Goal: Task Accomplishment & Management: Use online tool/utility

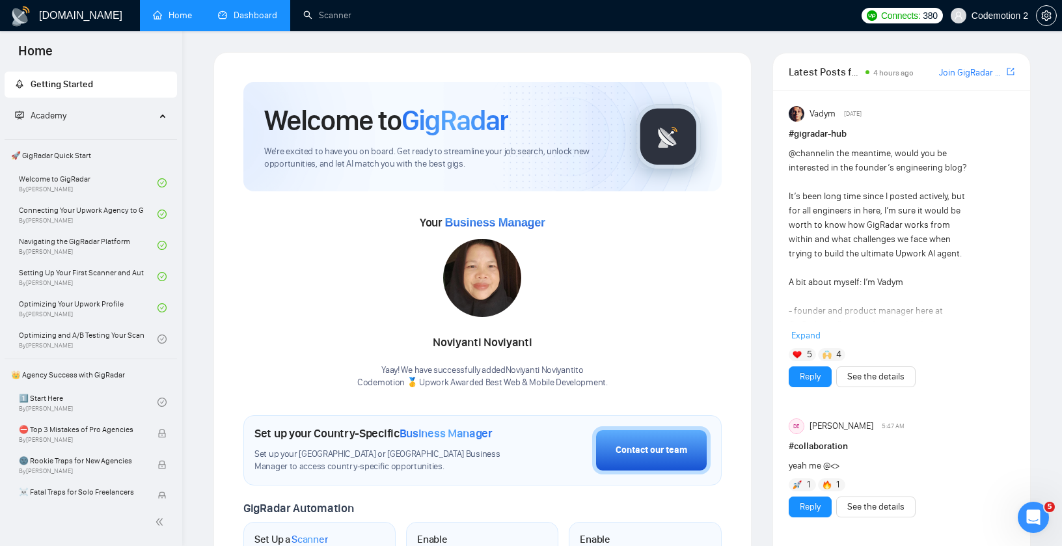
click at [259, 12] on link "Dashboard" at bounding box center [247, 15] width 59 height 11
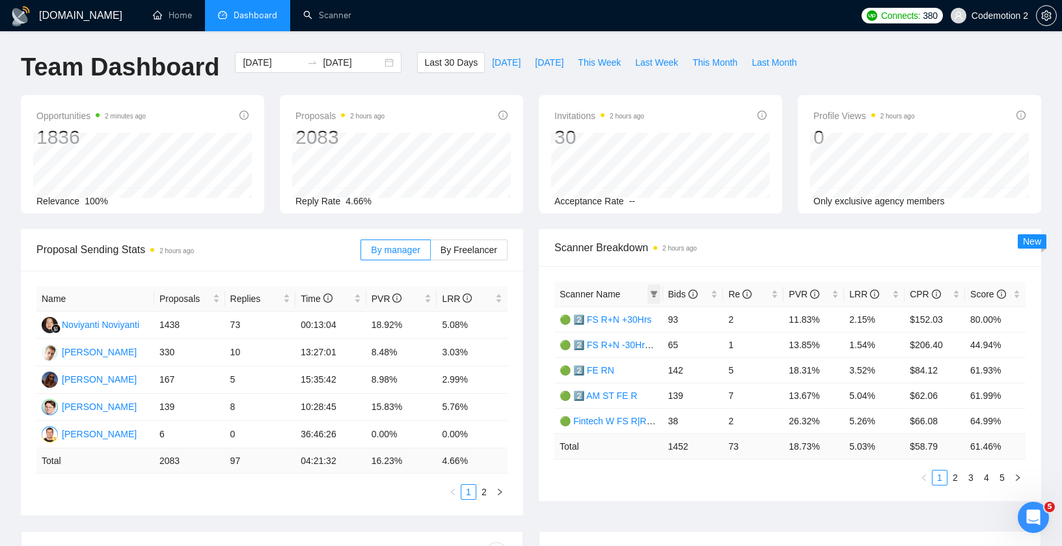
click at [653, 293] on icon "filter" at bounding box center [653, 294] width 7 height 7
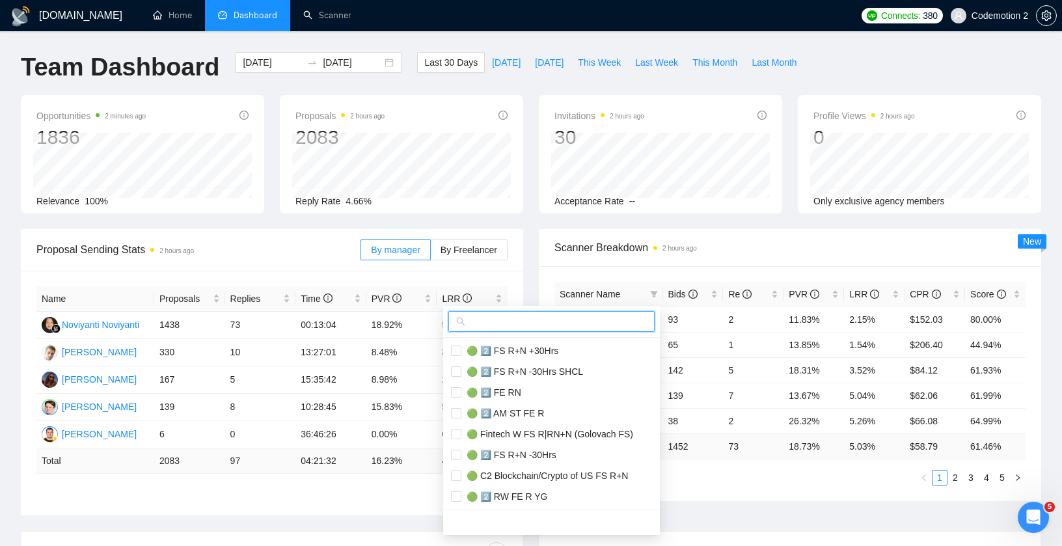
click at [563, 322] on input "text" at bounding box center [557, 321] width 179 height 14
paste input "RW FE R"
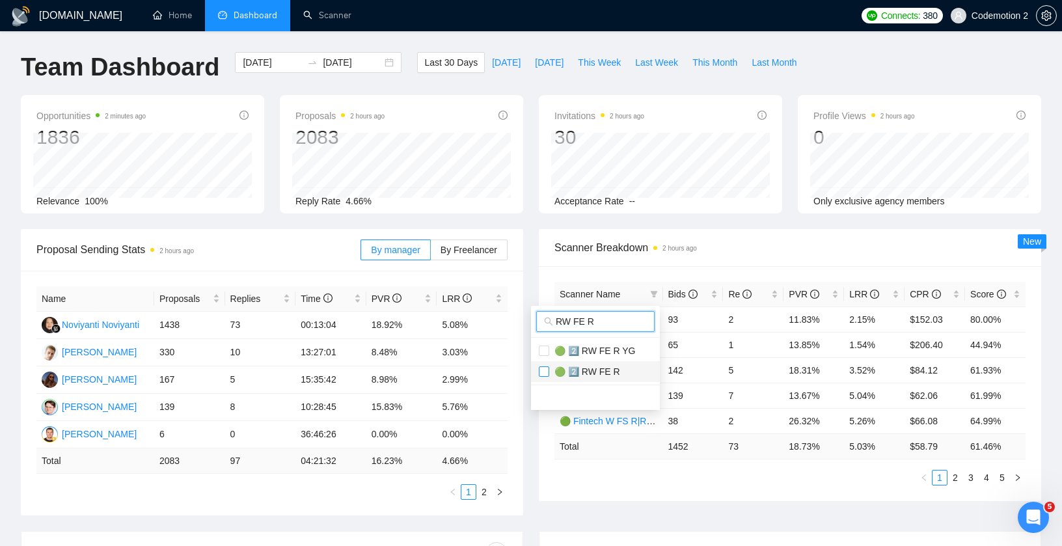
type input "RW FE R"
click at [546, 373] on input "checkbox" at bounding box center [544, 371] width 10 height 10
checkbox input "true"
click at [640, 470] on div "Proposal Sending Stats 2 hours ago By manager By Freelancer Name Proposals Repl…" at bounding box center [531, 380] width 1036 height 302
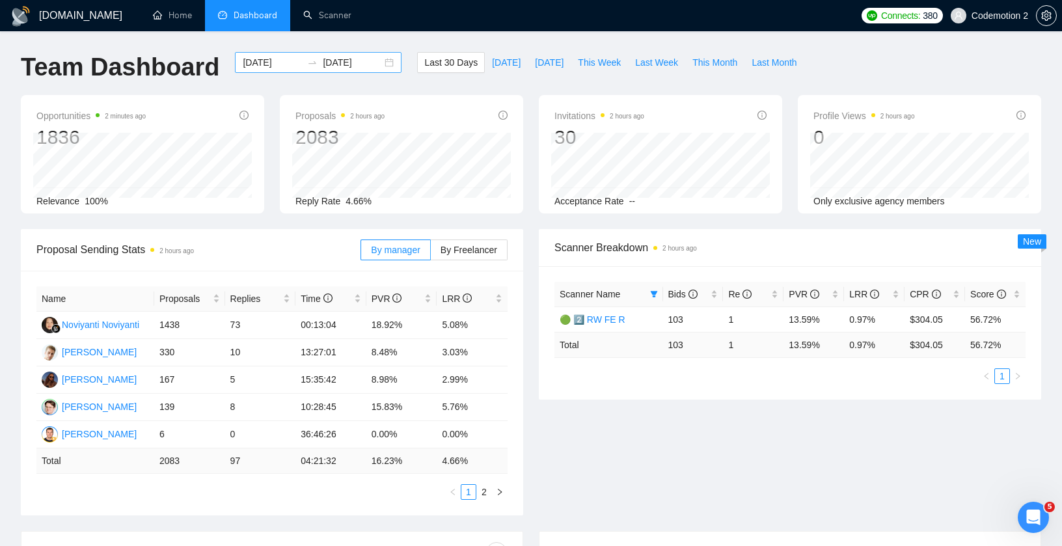
click at [349, 62] on input "[DATE]" at bounding box center [352, 62] width 59 height 14
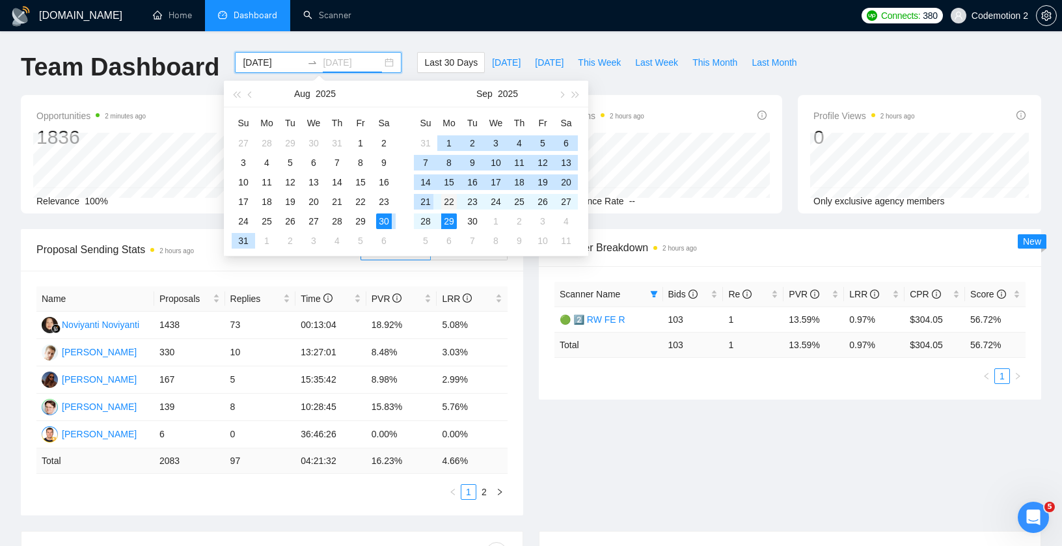
type input "2025-09-22"
click at [450, 201] on div "22" at bounding box center [449, 202] width 16 height 16
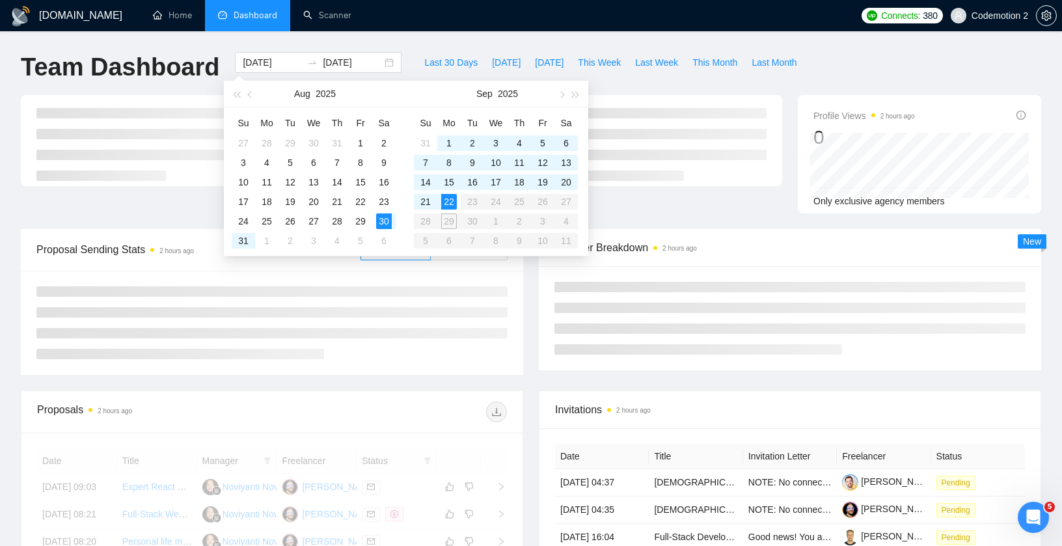
click at [532, 335] on div "Scanner Breakdown 2 hours ago New" at bounding box center [790, 299] width 518 height 141
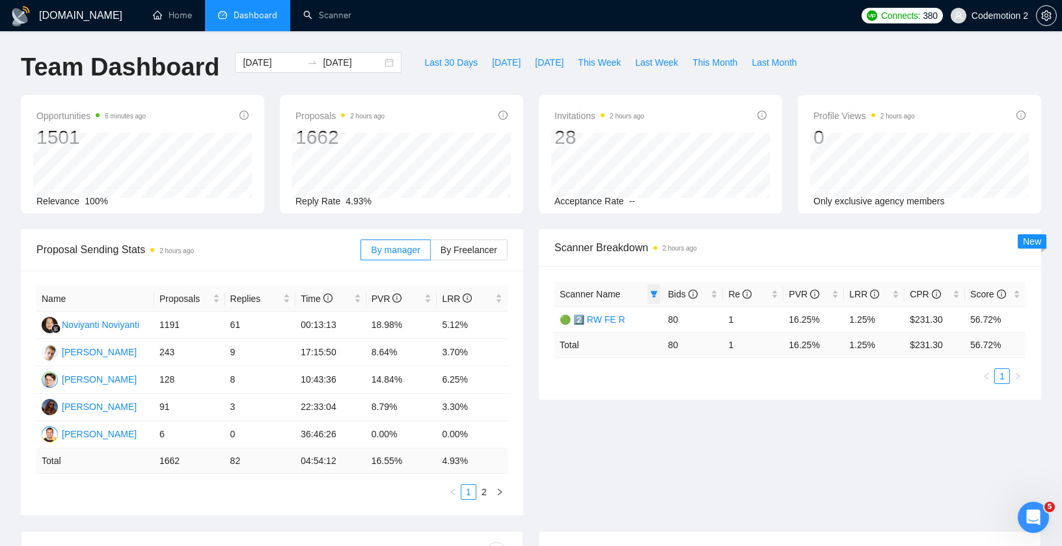
click at [653, 293] on icon "filter" at bounding box center [653, 294] width 7 height 7
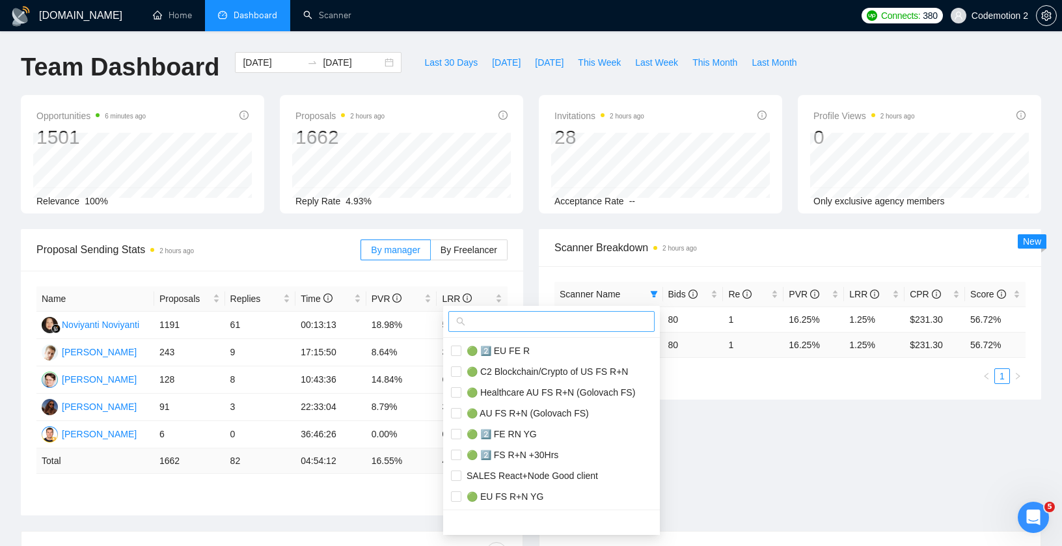
click at [517, 319] on input "text" at bounding box center [557, 321] width 179 height 14
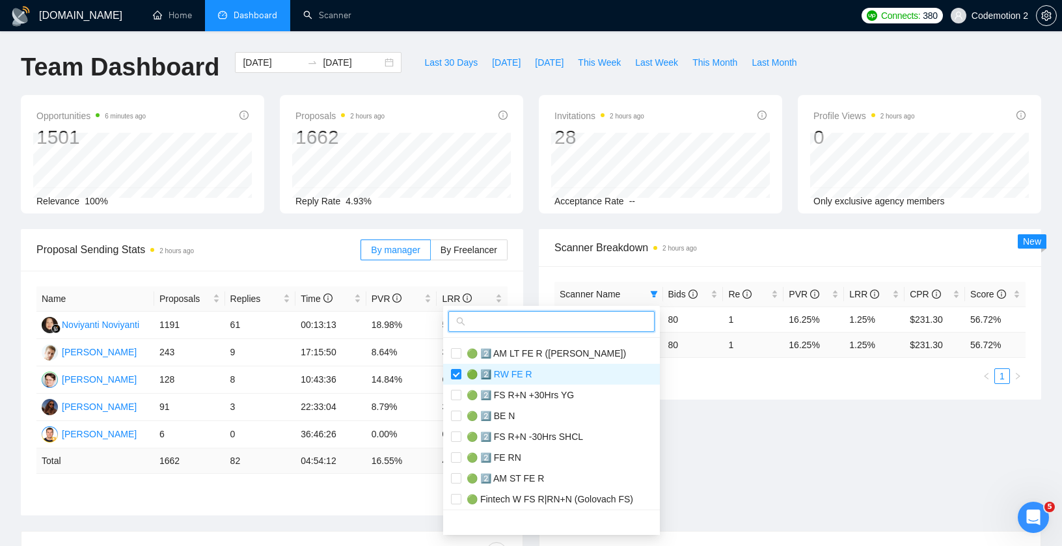
scroll to position [311, 0]
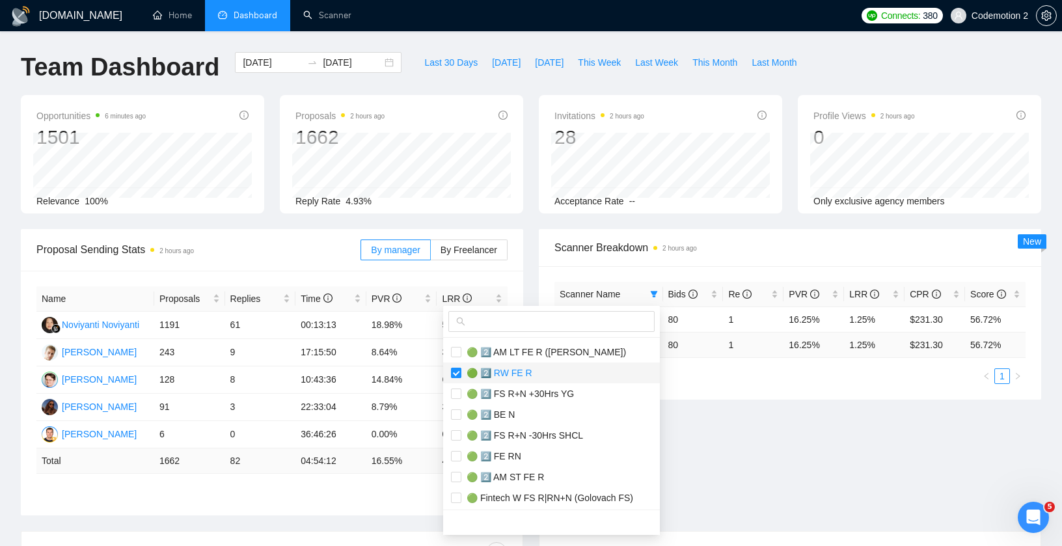
click at [457, 373] on input "checkbox" at bounding box center [456, 373] width 10 height 10
checkbox input "false"
click at [510, 318] on input "text" at bounding box center [557, 321] width 179 height 14
paste input "BE N"
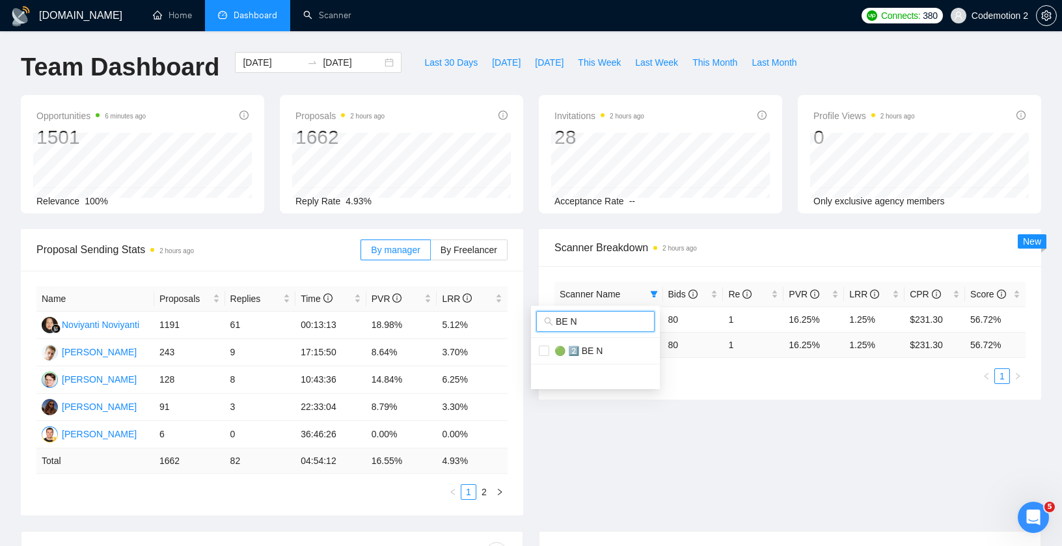
scroll to position [0, 0]
type input "BE N"
click at [541, 349] on input "checkbox" at bounding box center [544, 351] width 10 height 10
checkbox input "true"
click at [718, 438] on div "Proposal Sending Stats 2 hours ago By manager By Freelancer Name Proposals Repl…" at bounding box center [531, 380] width 1036 height 302
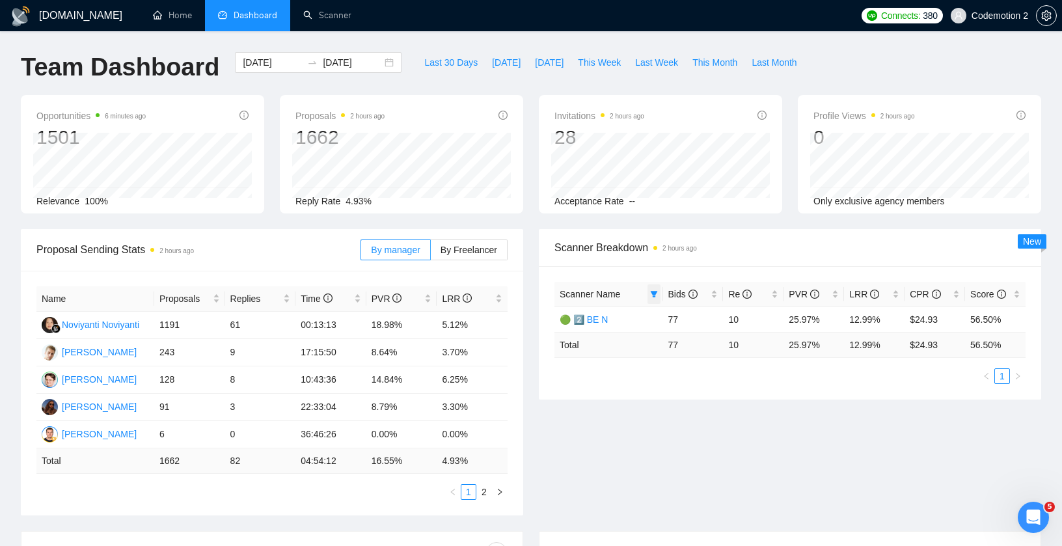
click at [653, 293] on icon "filter" at bounding box center [653, 294] width 7 height 7
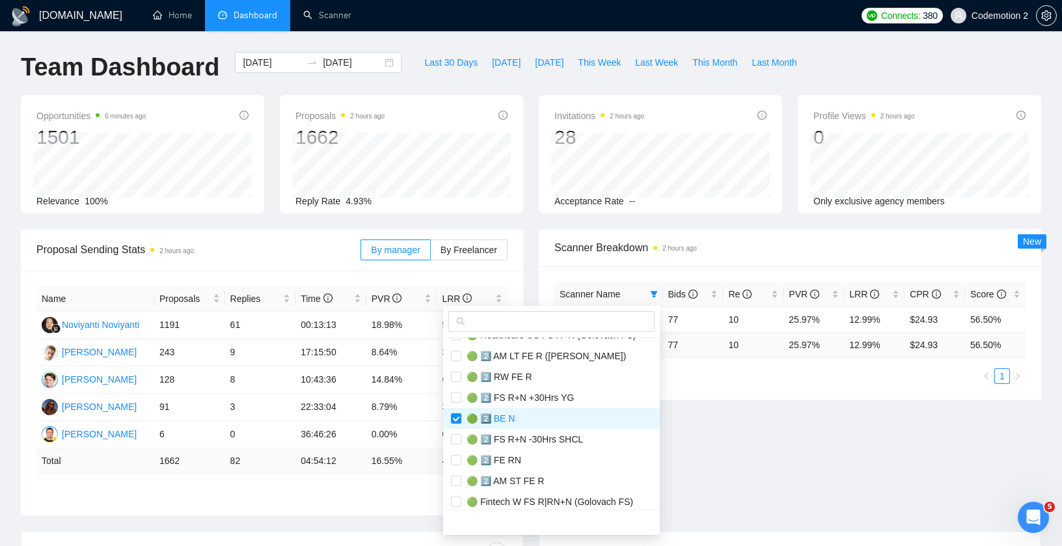
scroll to position [333, 0]
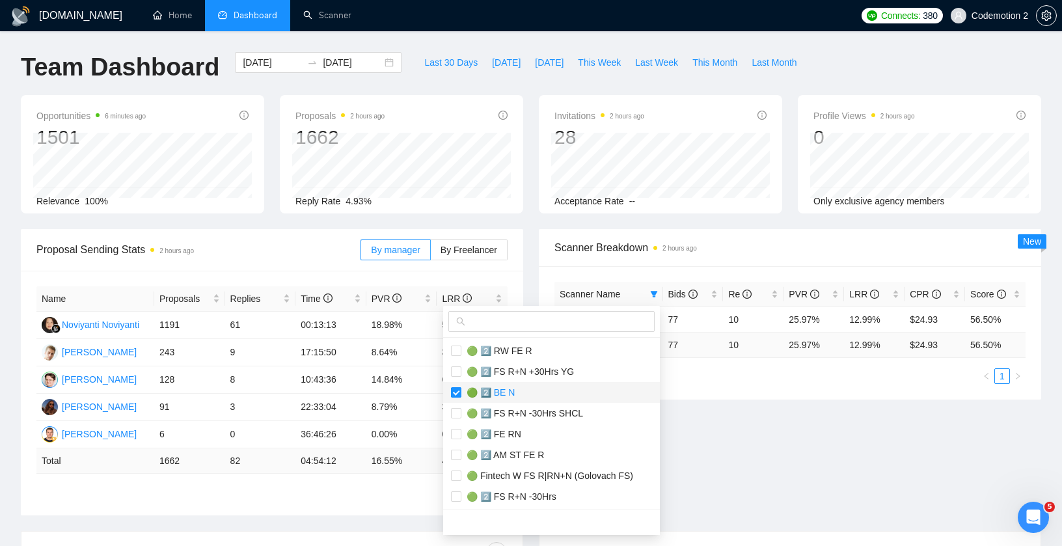
click at [457, 392] on input "checkbox" at bounding box center [456, 392] width 10 height 10
checkbox input "false"
click at [521, 319] on input "text" at bounding box center [557, 321] width 179 height 14
click at [517, 318] on input "text" at bounding box center [557, 321] width 179 height 14
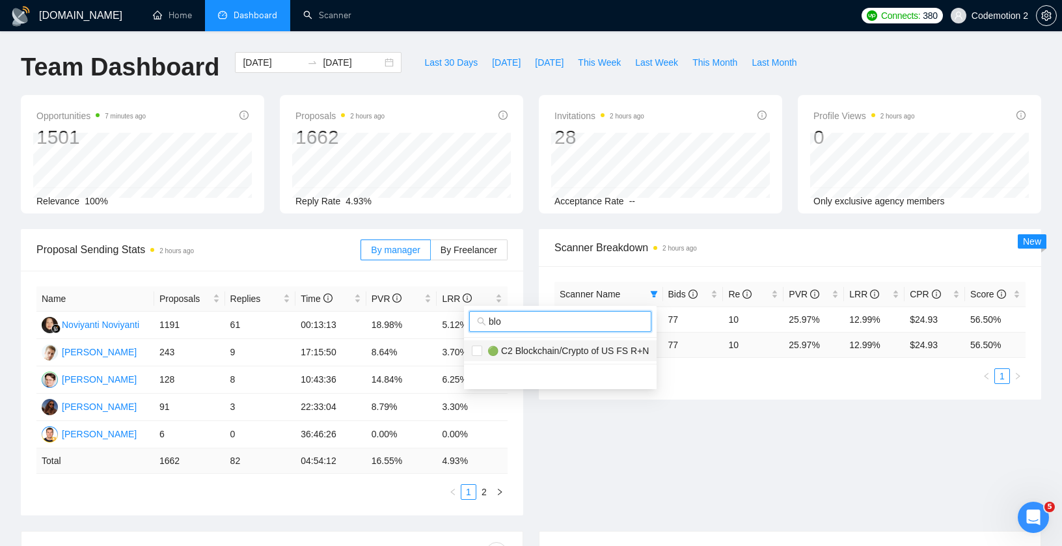
type input "blo"
click at [511, 351] on span "🟢 C2 Blockchain/Crypto of US FS R+N" at bounding box center [565, 351] width 167 height 10
checkbox input "true"
click at [510, 321] on input "blo" at bounding box center [566, 321] width 155 height 14
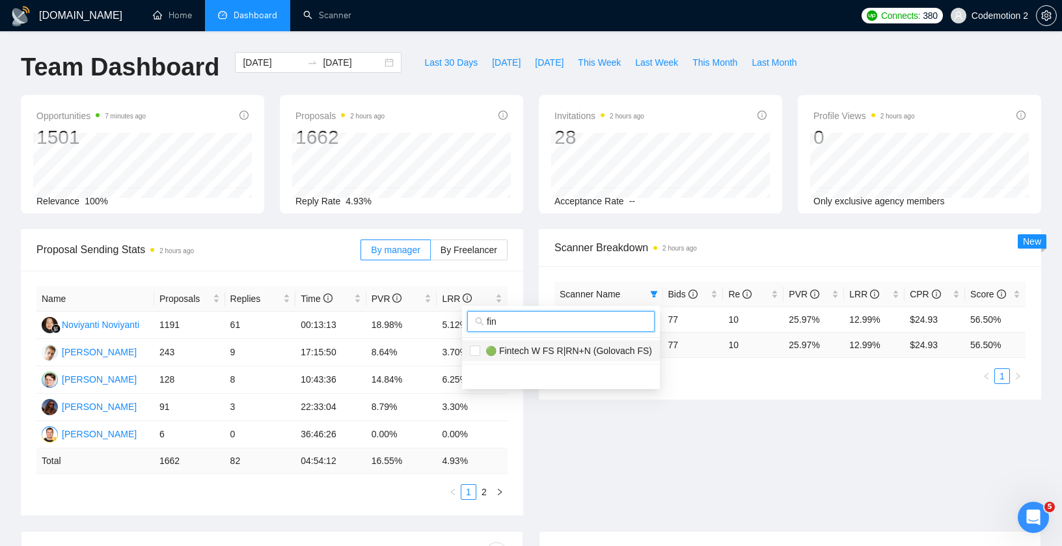
type input "fin"
click at [508, 348] on span "🟢 Fintech W FS R|RN+N (Golovach FS)" at bounding box center [566, 351] width 172 height 10
checkbox input "true"
click at [649, 440] on div "Proposal Sending Stats 2 hours ago By manager By Freelancer Name Proposals Repl…" at bounding box center [531, 380] width 1036 height 302
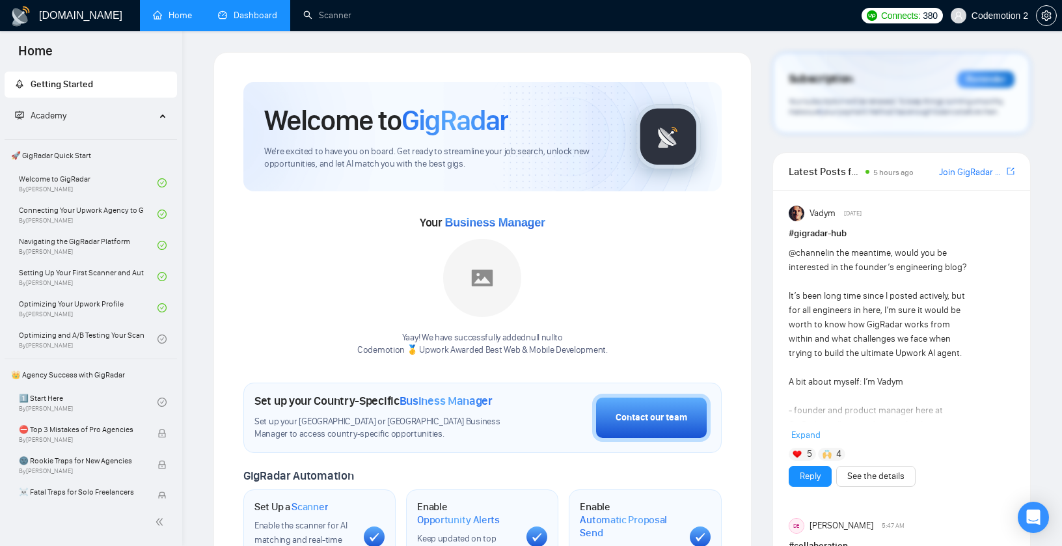
click at [237, 14] on link "Dashboard" at bounding box center [247, 15] width 59 height 11
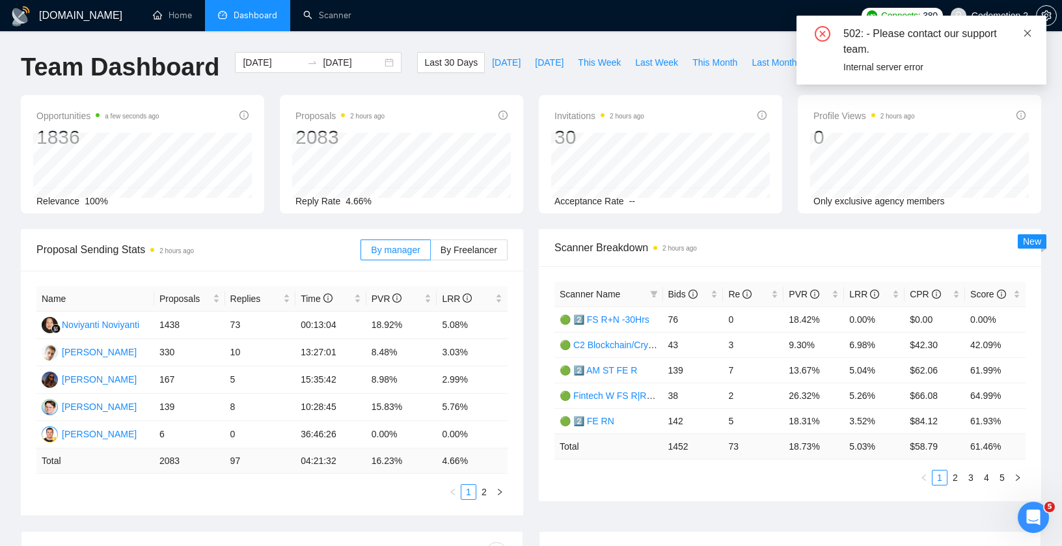
click at [1023, 34] on icon "close" at bounding box center [1027, 33] width 9 height 9
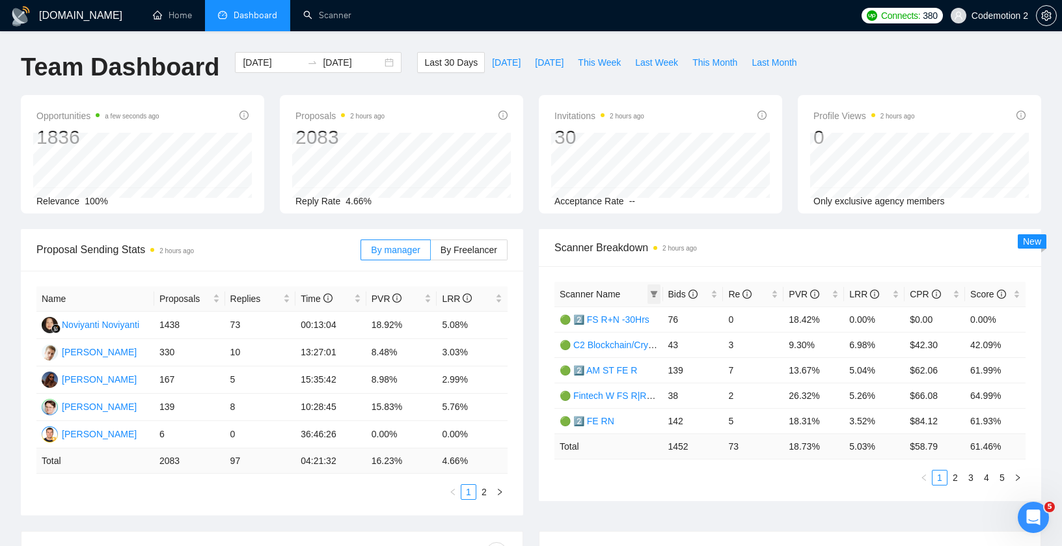
click at [655, 293] on icon "filter" at bounding box center [653, 294] width 7 height 7
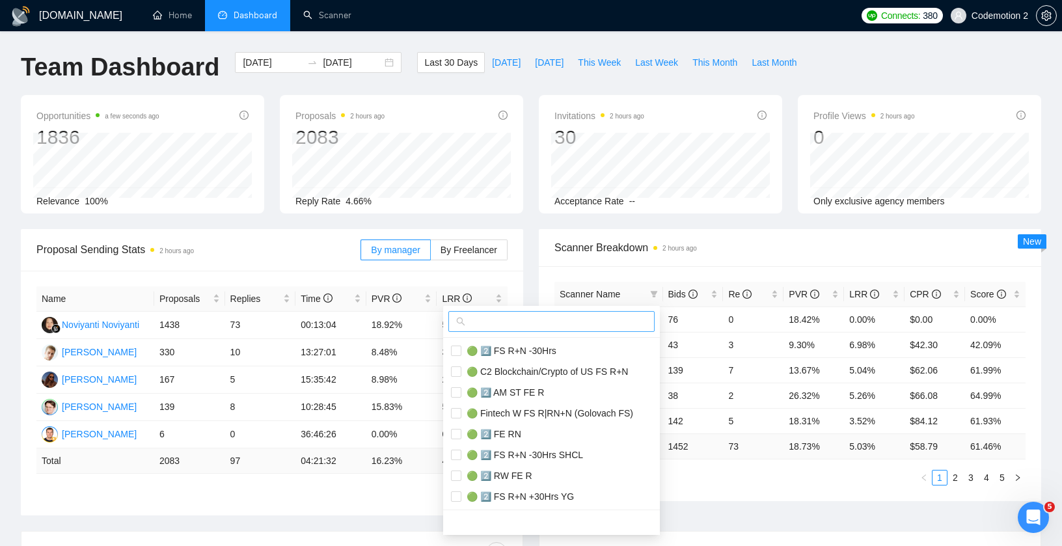
click at [580, 329] on span at bounding box center [551, 321] width 206 height 21
click at [581, 322] on input "text" at bounding box center [557, 321] width 179 height 14
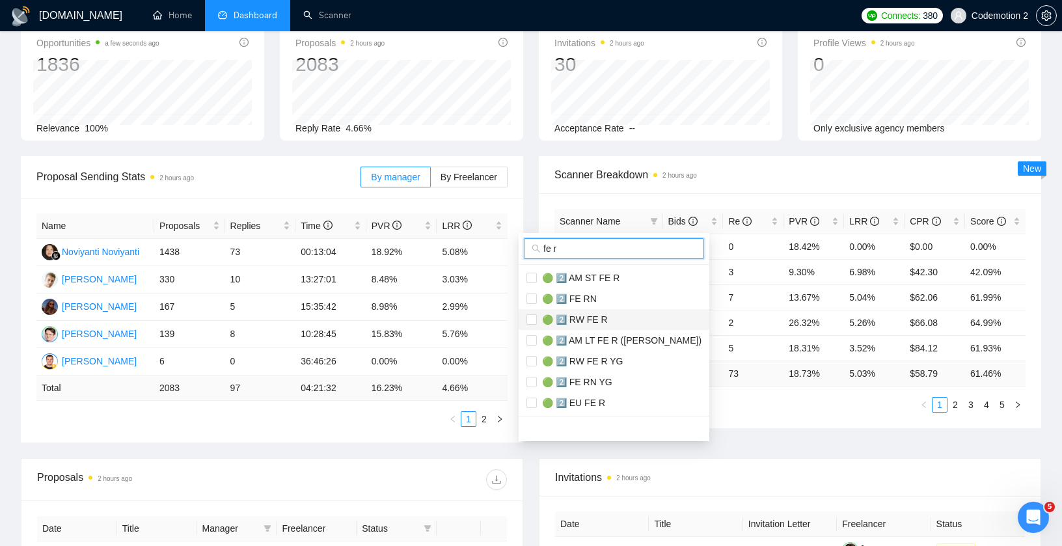
scroll to position [103, 0]
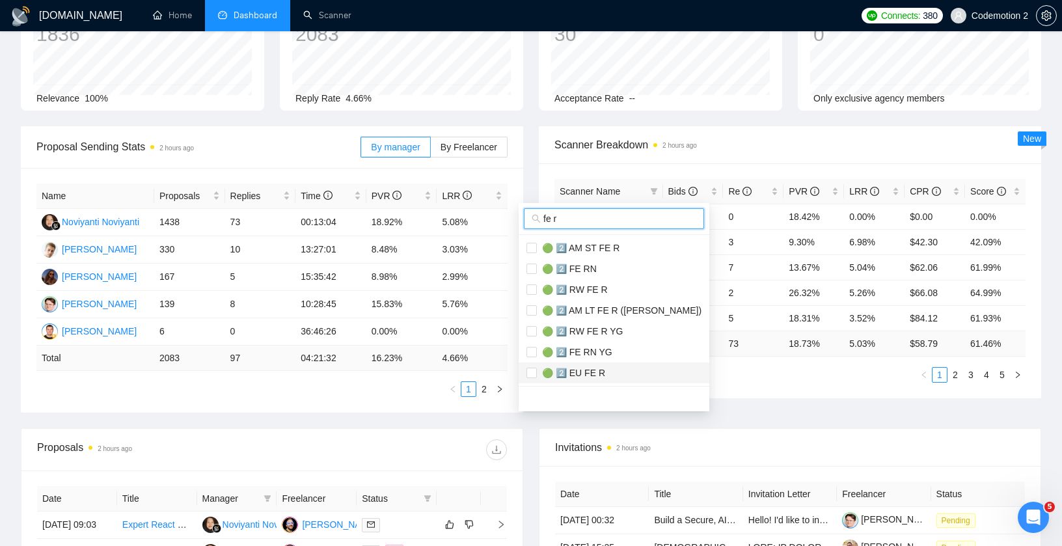
type input "fe r"
click at [590, 290] on span "🟢 2️⃣ RW FE R" at bounding box center [572, 289] width 71 height 10
checkbox input "true"
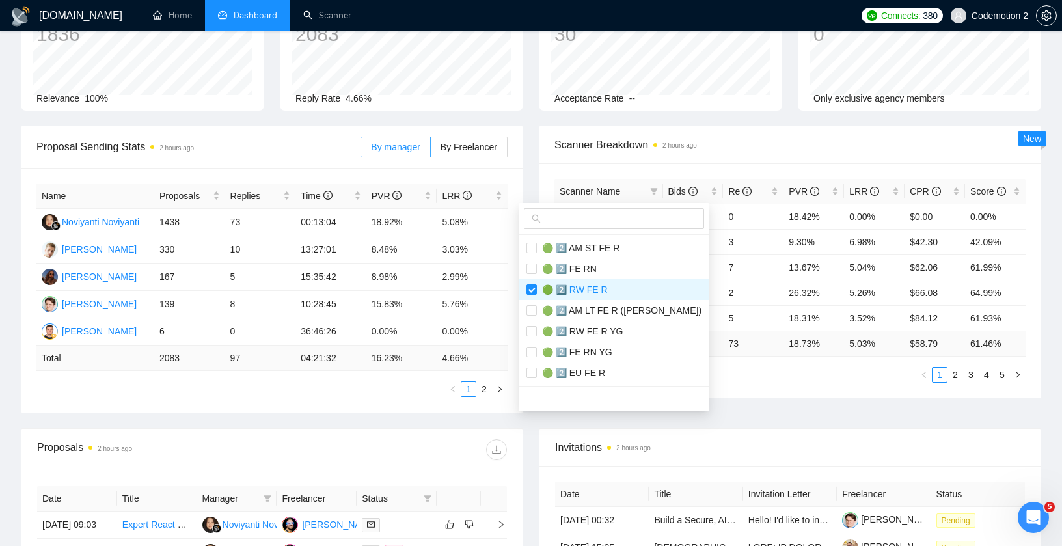
click at [759, 392] on div "Proposal Sending Stats 2 hours ago By manager By Freelancer Name Proposals Repl…" at bounding box center [531, 277] width 1036 height 302
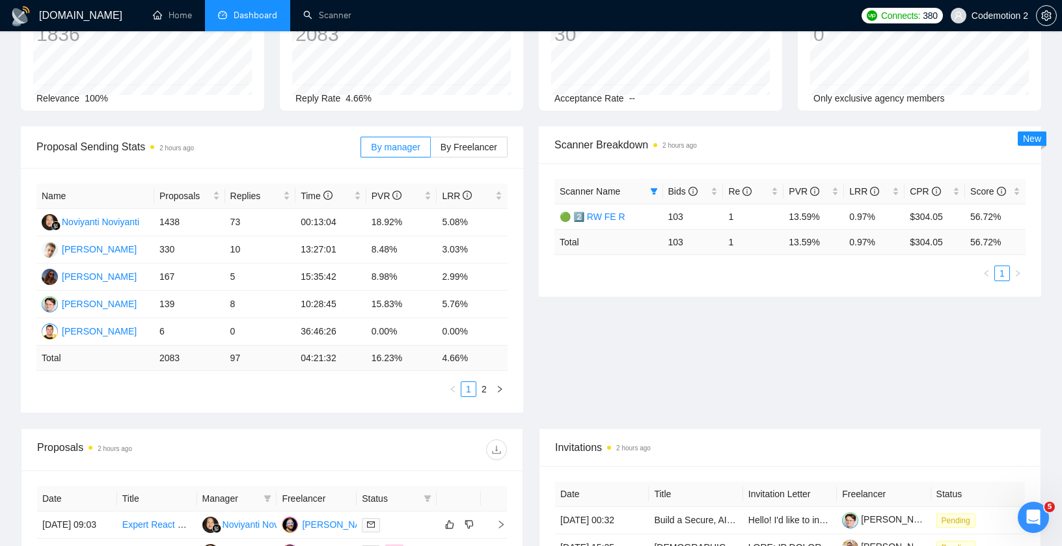
scroll to position [0, 0]
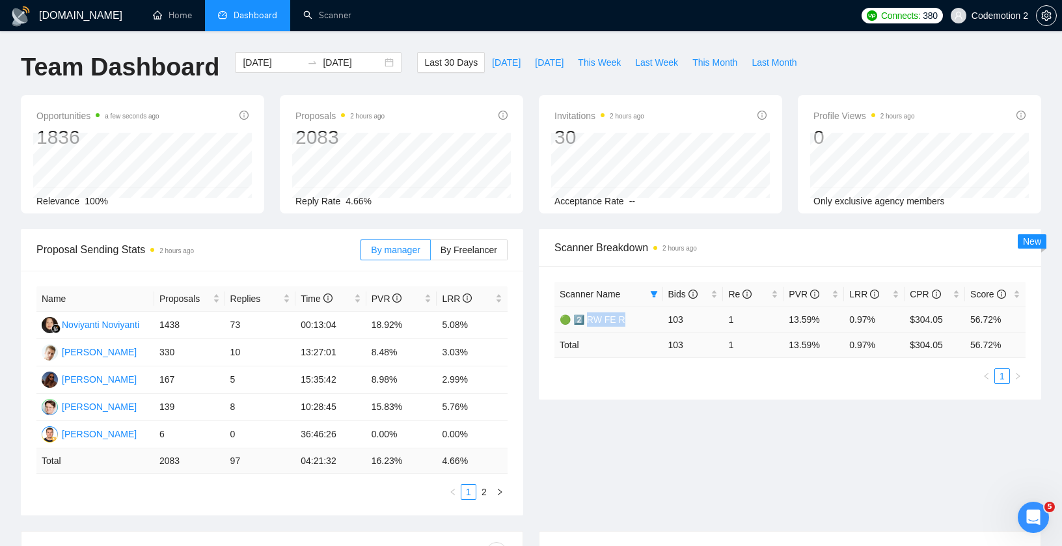
drag, startPoint x: 638, startPoint y: 318, endPoint x: 588, endPoint y: 318, distance: 50.8
click at [588, 318] on td "🟢 2️⃣ RW FE R" at bounding box center [608, 318] width 109 height 25
copy link "W FE R"
click at [264, 60] on input "[DATE]" at bounding box center [272, 62] width 59 height 14
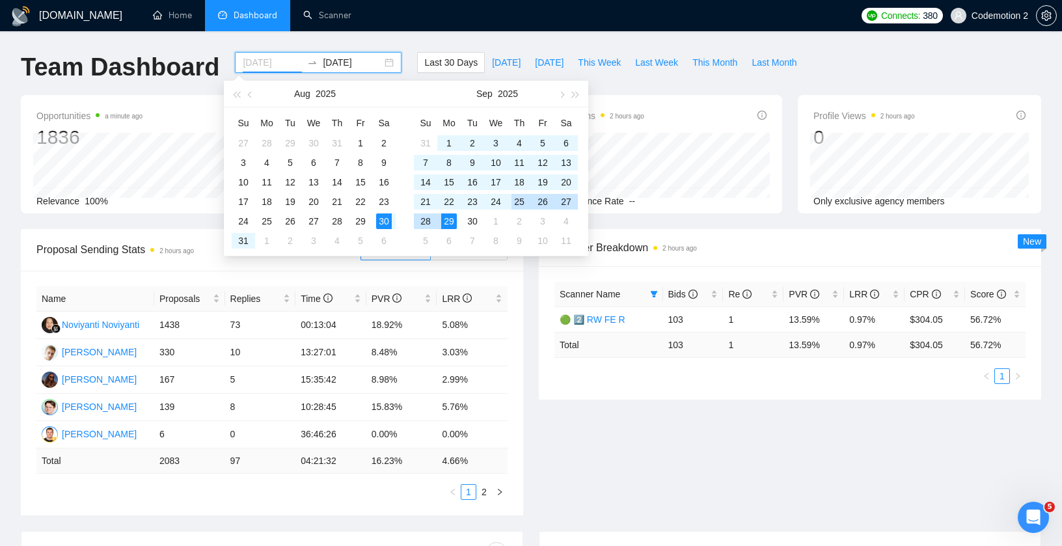
type input "[DATE]"
click at [515, 200] on div "25" at bounding box center [519, 202] width 16 height 16
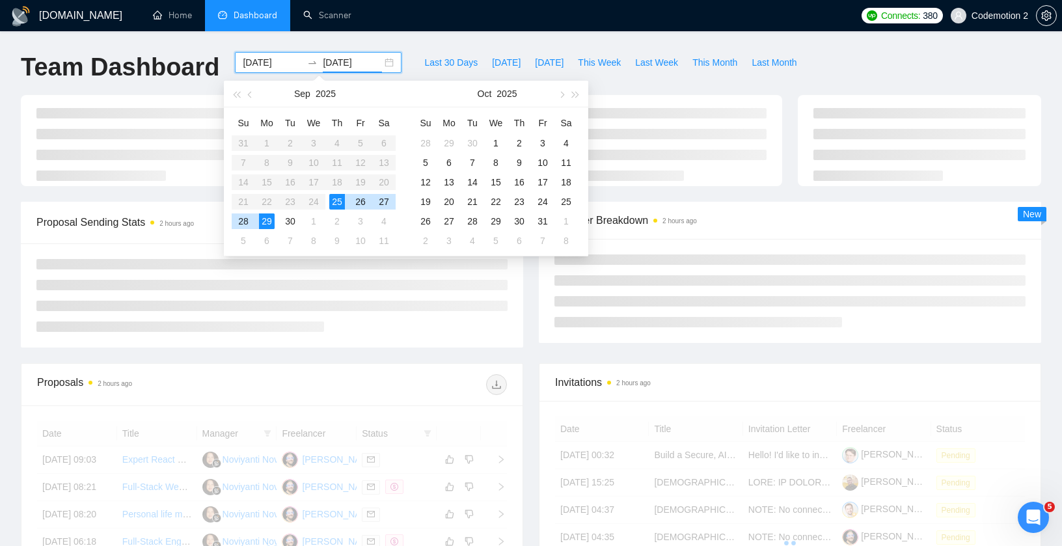
type input "[DATE]"
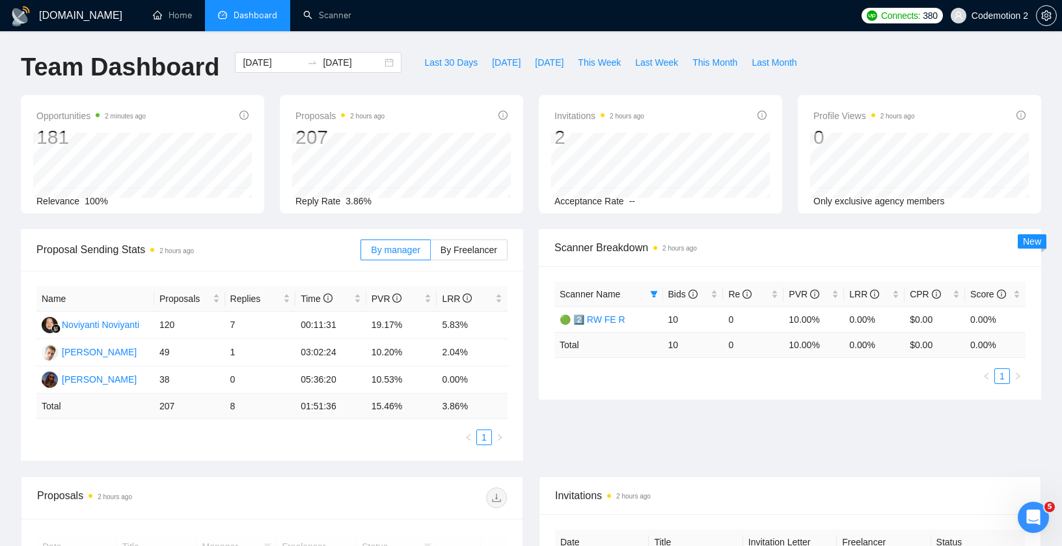
click at [528, 381] on div "Proposal Sending Stats 2 hours ago By manager By Freelancer Name Proposals Repl…" at bounding box center [272, 345] width 518 height 232
click at [604, 321] on link "🟢 2️⃣ RW FE R" at bounding box center [593, 319] width 66 height 10
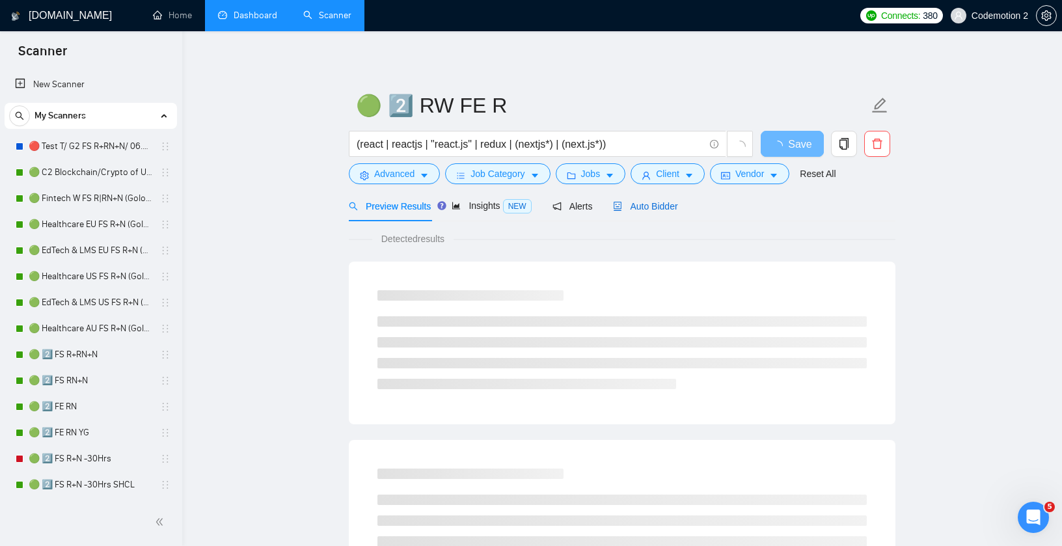
click at [647, 204] on span "Auto Bidder" at bounding box center [645, 206] width 64 height 10
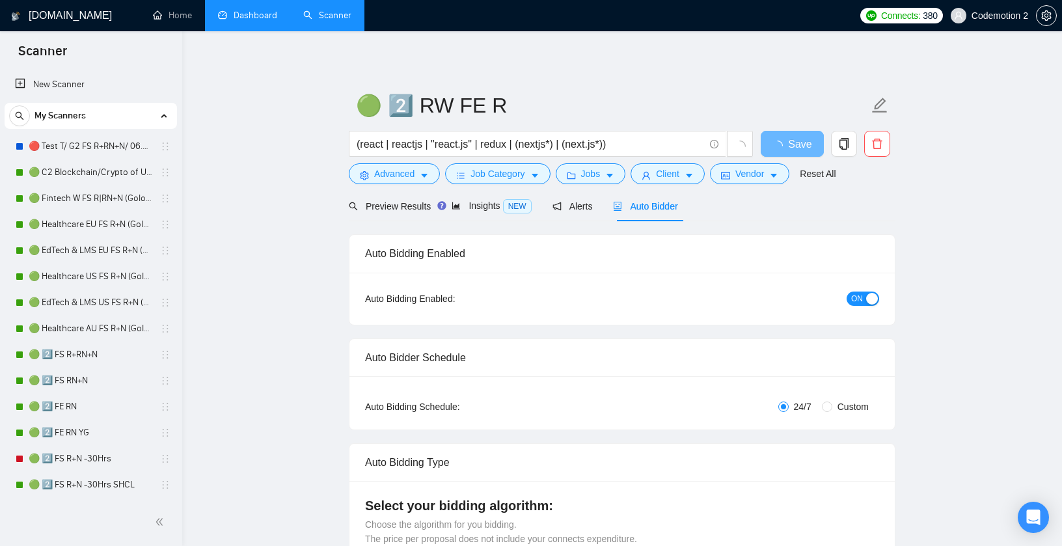
click at [256, 16] on link "Dashboard" at bounding box center [247, 15] width 59 height 11
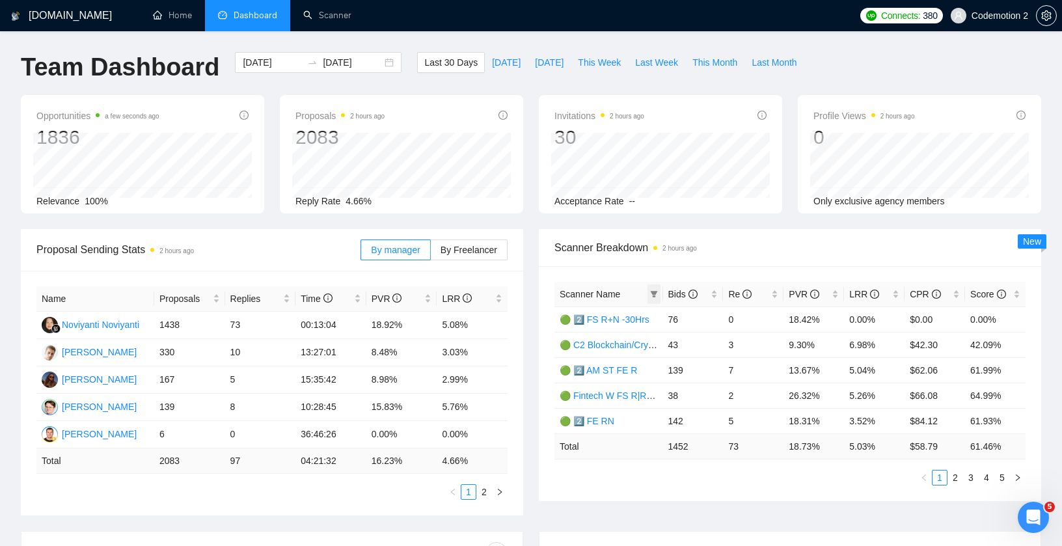
click at [659, 290] on span at bounding box center [653, 294] width 13 height 20
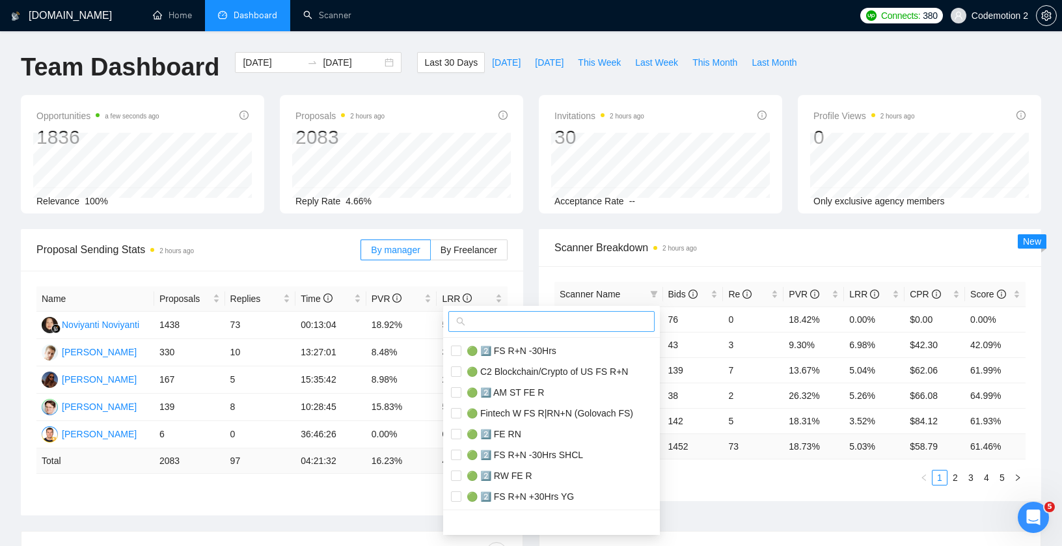
click at [564, 323] on input "text" at bounding box center [557, 321] width 179 height 14
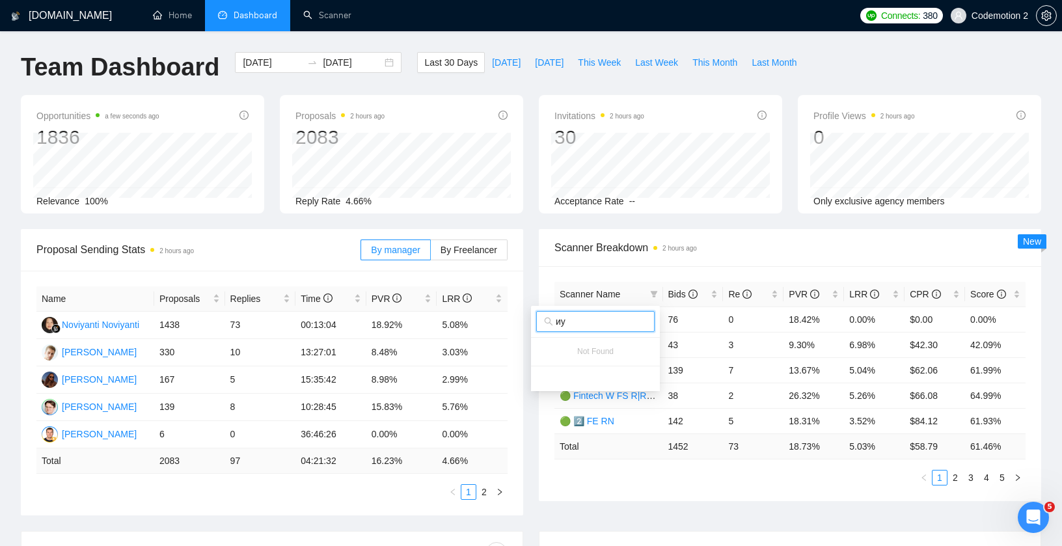
type input "и"
type input "be n"
click at [583, 350] on span "🟢 2️⃣ BE N" at bounding box center [575, 351] width 53 height 10
checkbox input "true"
drag, startPoint x: 623, startPoint y: 350, endPoint x: 582, endPoint y: 350, distance: 41.0
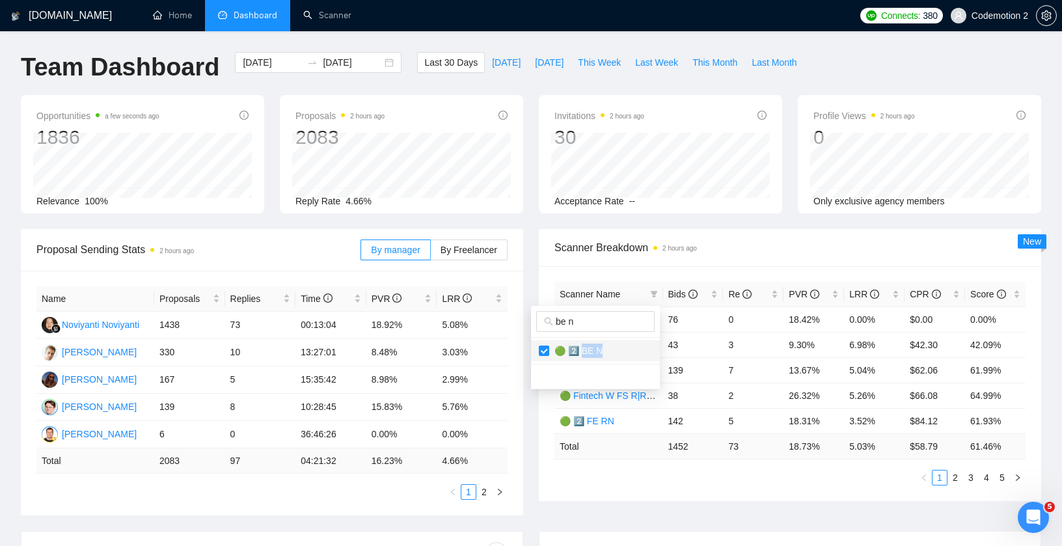
click at [582, 350] on span "🟢 2️⃣ BE N" at bounding box center [595, 351] width 113 height 14
copy span "E N"
click at [541, 355] on input "checkbox" at bounding box center [544, 351] width 10 height 10
checkbox input "true"
click at [730, 247] on span "Scanner Breakdown 2 hours ago" at bounding box center [789, 247] width 471 height 16
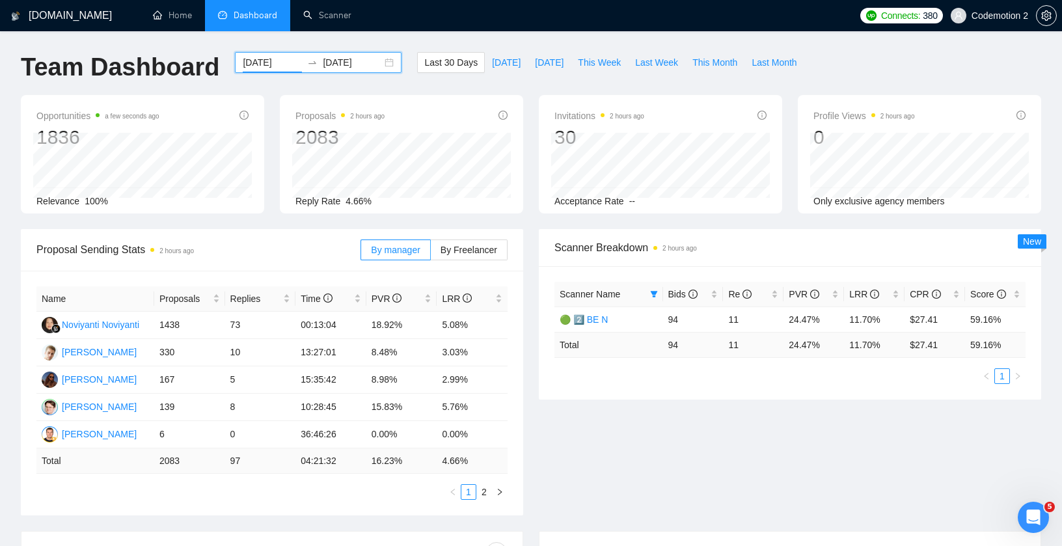
click at [271, 64] on input "[DATE]" at bounding box center [272, 62] width 59 height 14
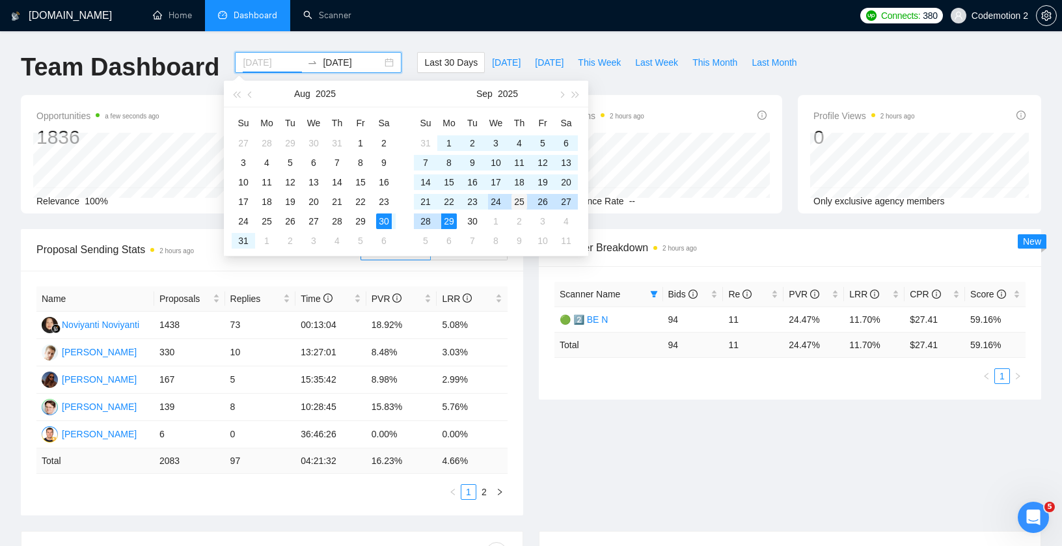
type input "[DATE]"
click at [525, 200] on div "25" at bounding box center [519, 202] width 16 height 16
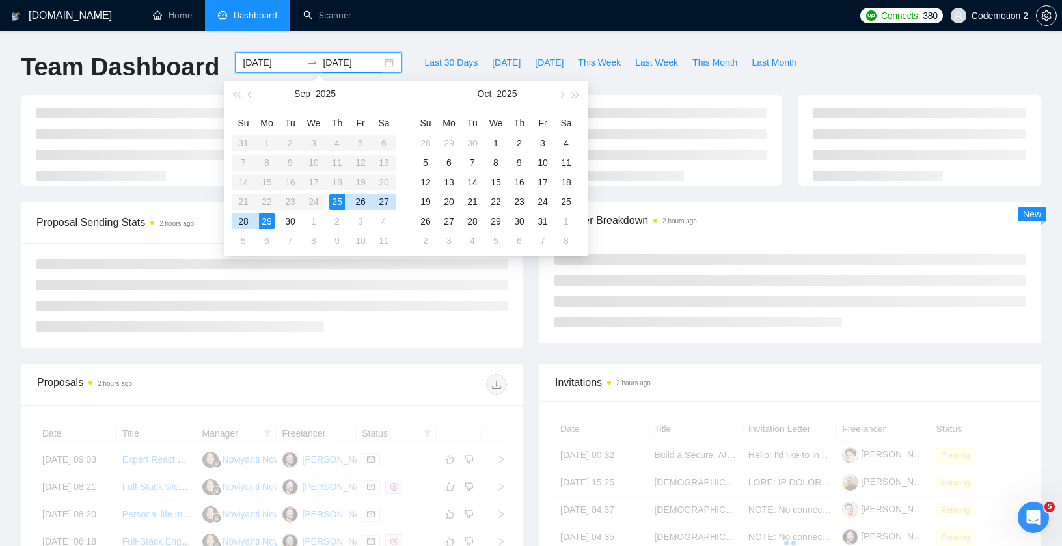
type input "[DATE]"
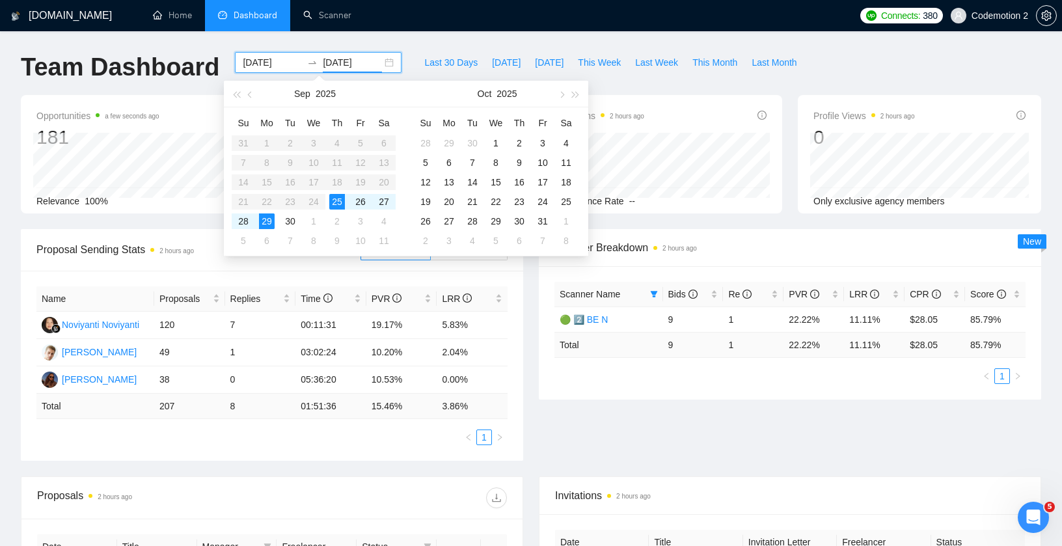
click at [532, 373] on div "Scanner Breakdown 2 hours ago Scanner Name Bids Re PVR LRR CPR Score 🟢 2️⃣ BE N…" at bounding box center [790, 314] width 518 height 170
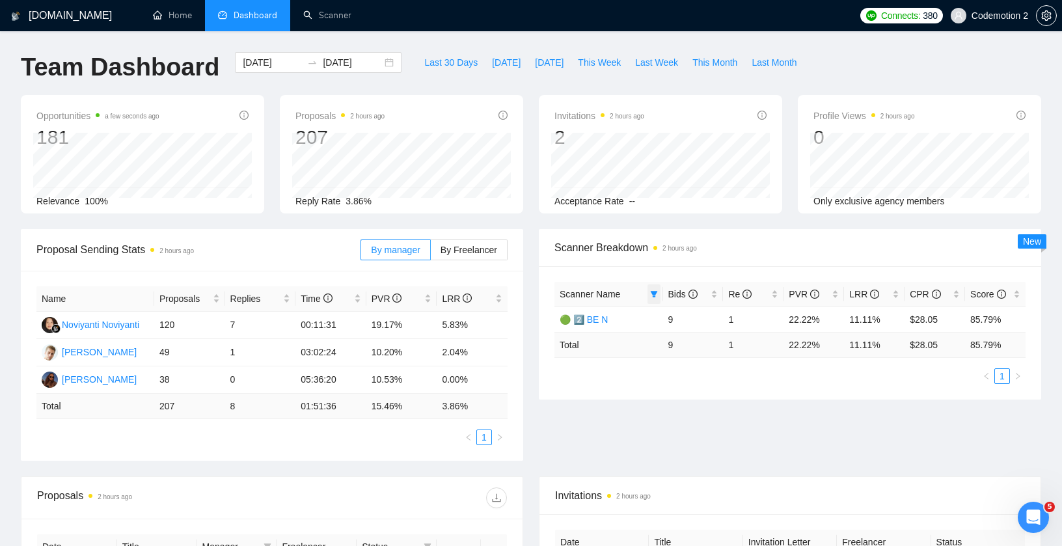
click at [657, 290] on icon "filter" at bounding box center [654, 294] width 8 height 8
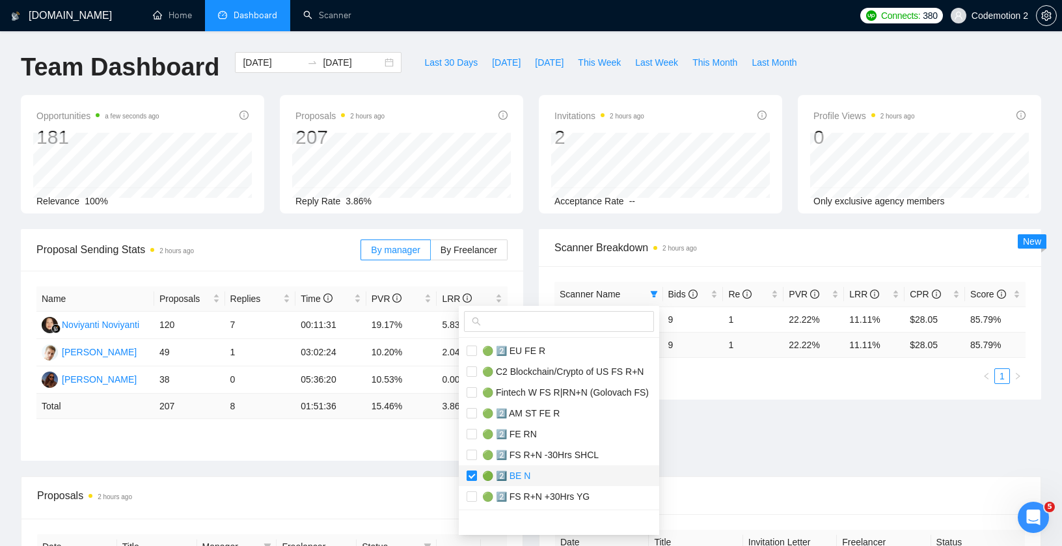
click at [474, 475] on input "checkbox" at bounding box center [472, 475] width 10 height 10
checkbox input "false"
click at [550, 319] on input "text" at bounding box center [564, 321] width 163 height 14
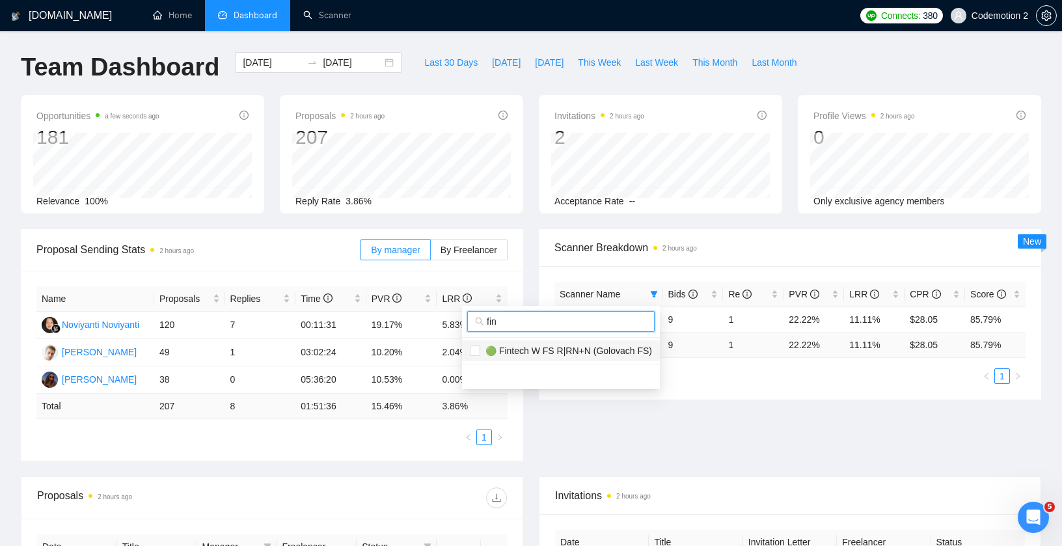
type input "fin"
click at [530, 354] on span "🟢 Fintech W FS R|RN+N (Golovach FS)" at bounding box center [566, 351] width 172 height 10
checkbox input "true"
click at [530, 323] on input "fin" at bounding box center [567, 321] width 160 height 14
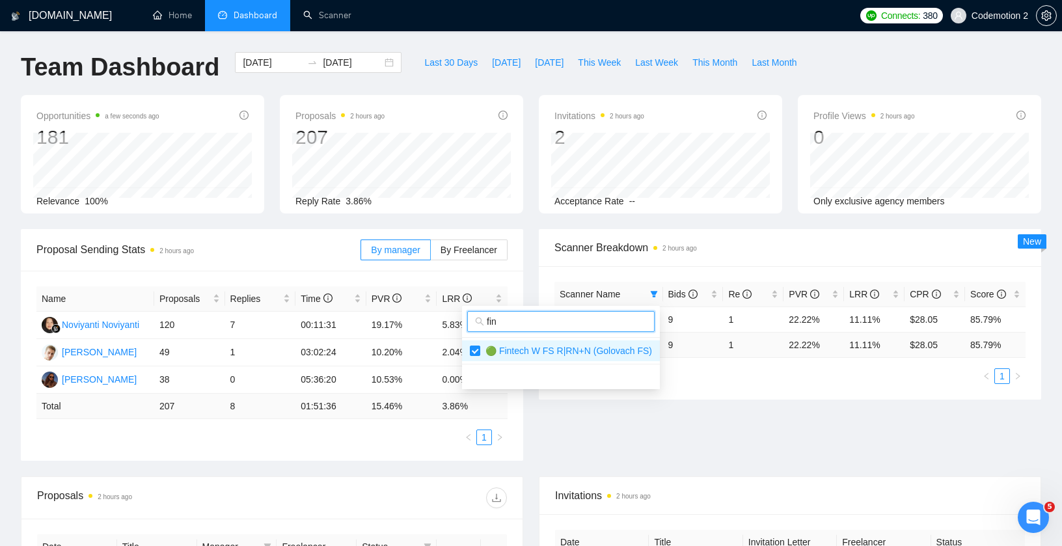
click at [530, 323] on input "fin" at bounding box center [567, 321] width 160 height 14
type input "cry"
click at [524, 355] on span "🟢 C2 Blockchain/Crypto of US FS R+N" at bounding box center [565, 351] width 167 height 10
checkbox input "true"
click at [788, 450] on div "Proposal Sending Stats 2 hours ago By manager By Freelancer Name Proposals Repl…" at bounding box center [531, 352] width 1036 height 247
